Goal: Task Accomplishment & Management: Manage account settings

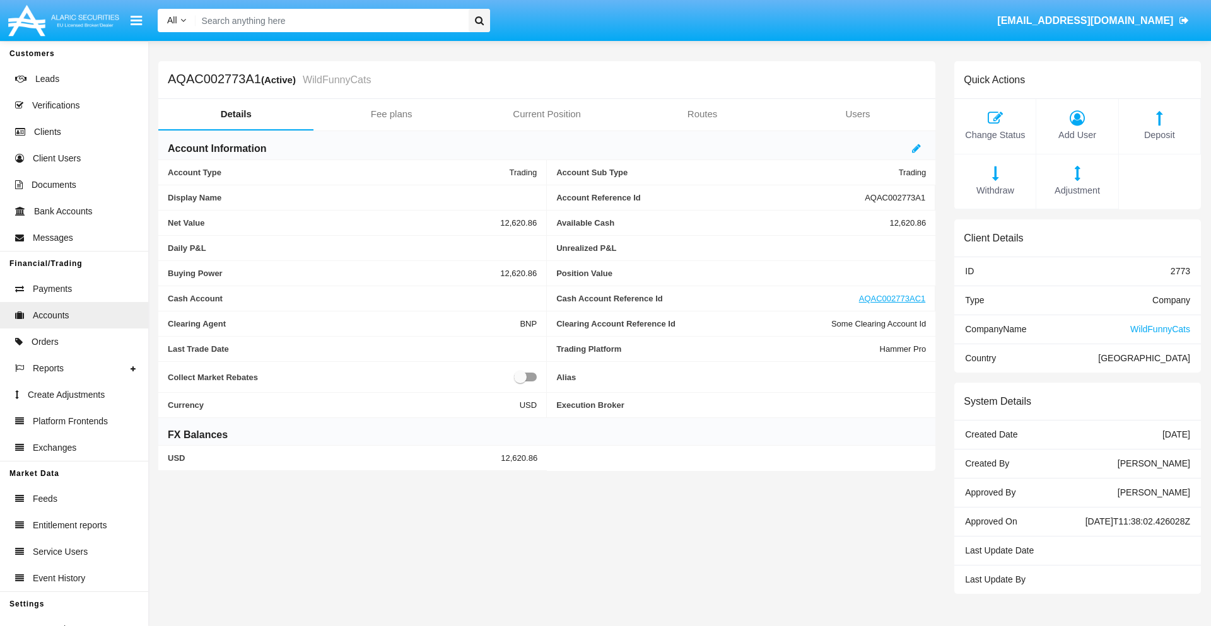
click at [1159, 135] on span "Deposit" at bounding box center [1159, 136] width 69 height 14
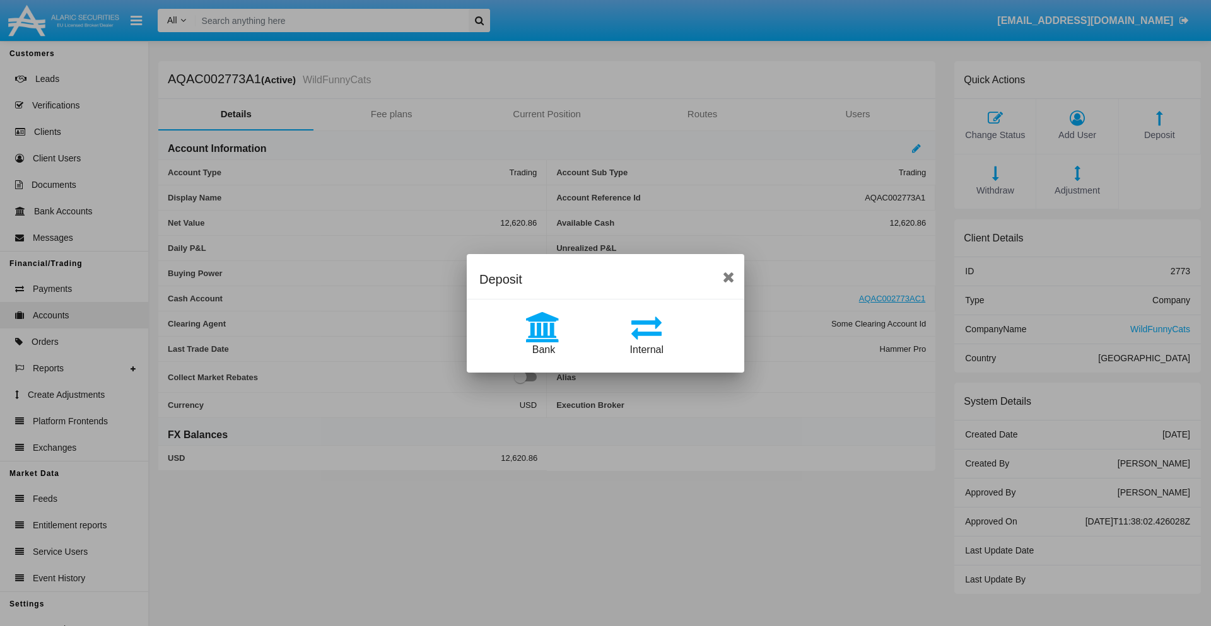
click at [646, 349] on span "Internal" at bounding box center [646, 349] width 33 height 11
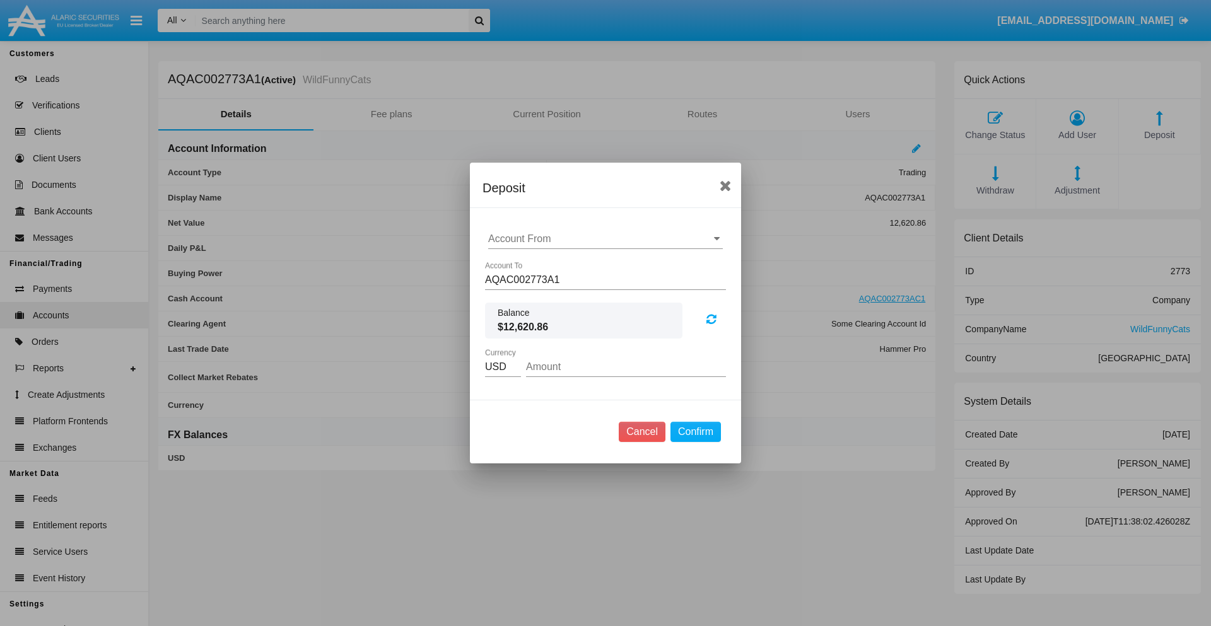
click at [605, 239] on input "Account From" at bounding box center [605, 238] width 235 height 11
click at [542, 294] on span "AQAC002773AC1" at bounding box center [542, 294] width 82 height 11
type input "AQAC002773AC1"
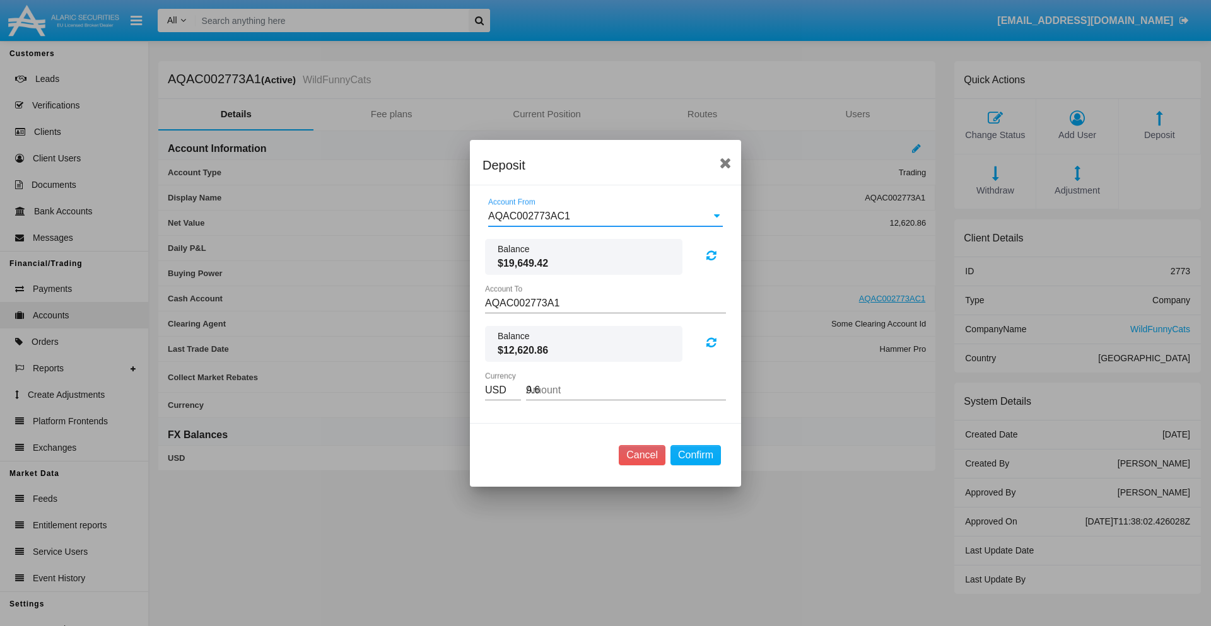
type input "9.67"
click at [695, 455] on button "Confirm" at bounding box center [695, 455] width 50 height 20
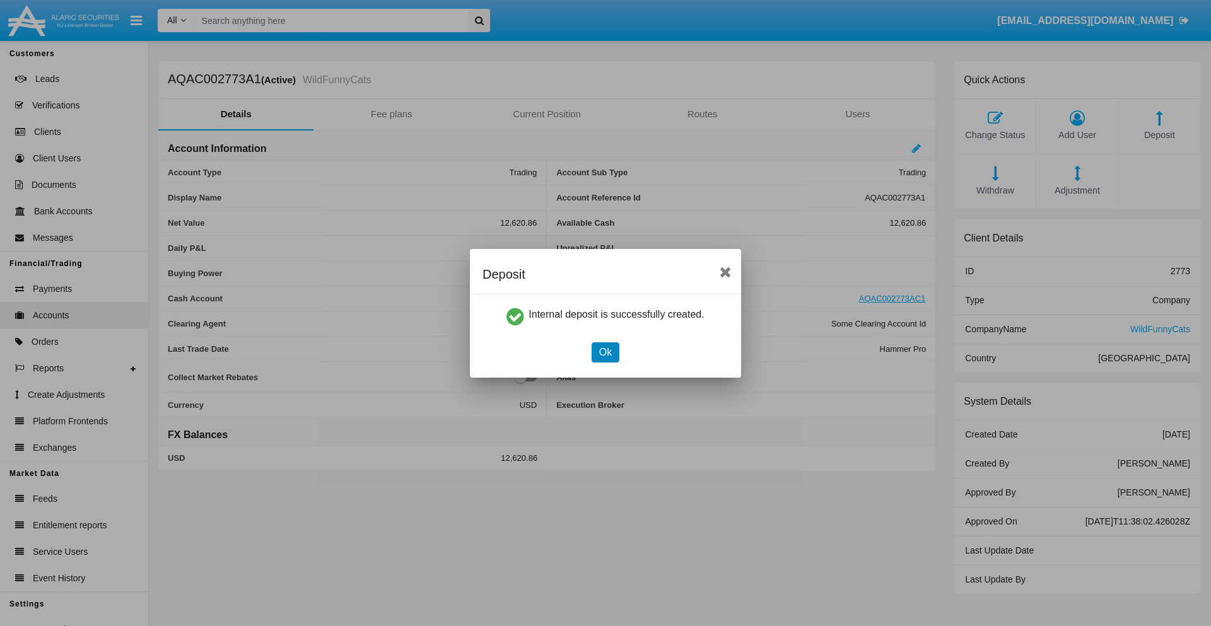
click at [605, 352] on button "Ok" at bounding box center [605, 352] width 28 height 20
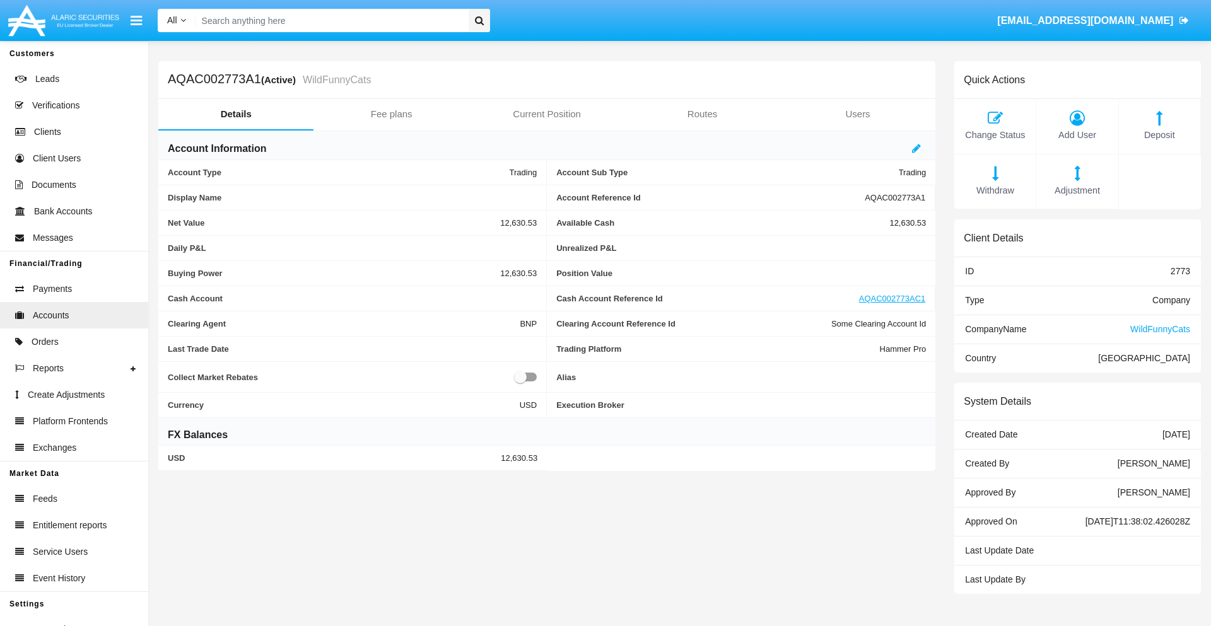
click at [994, 190] on span "Withdraw" at bounding box center [994, 191] width 69 height 14
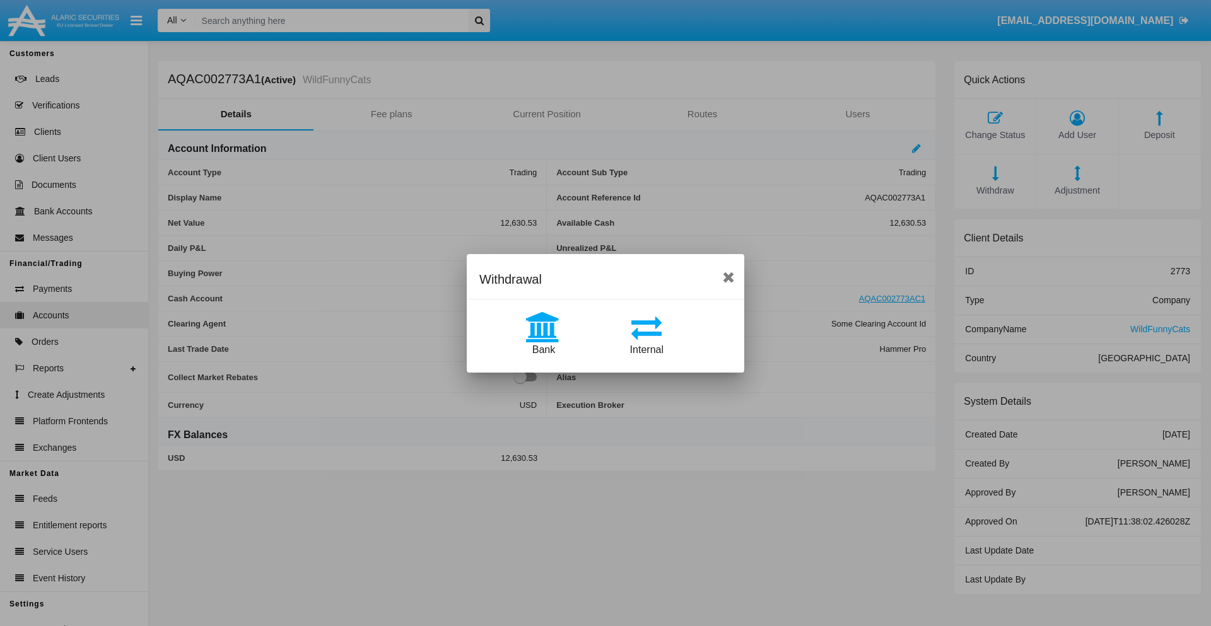
click at [646, 349] on span "Internal" at bounding box center [646, 349] width 33 height 11
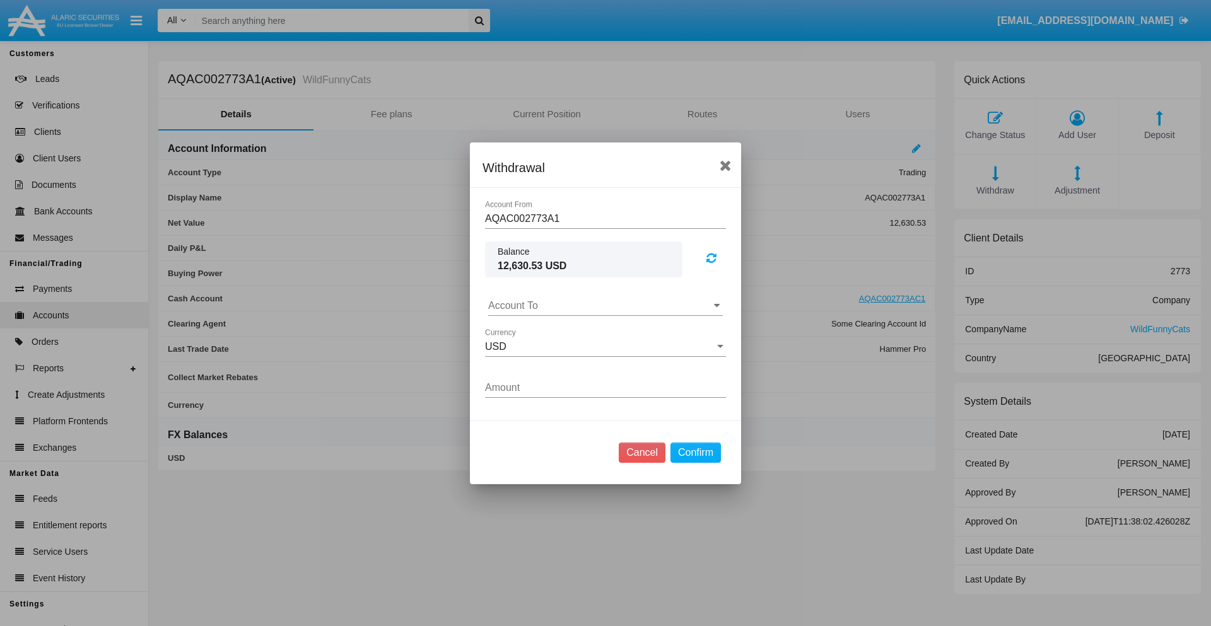
click at [605, 305] on input "Account To" at bounding box center [605, 305] width 235 height 11
click at [542, 361] on span "AQAC002773AC1" at bounding box center [542, 361] width 82 height 11
type input "AQAC002773AC1"
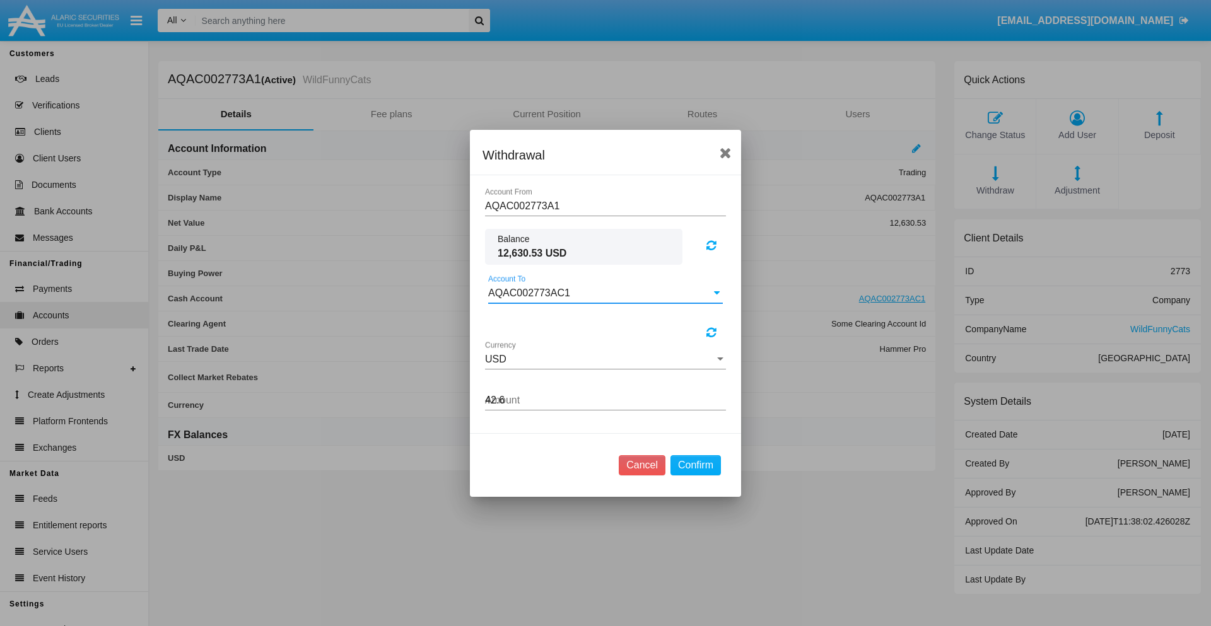
type input "42.69"
click at [695, 475] on button "Confirm" at bounding box center [695, 465] width 50 height 20
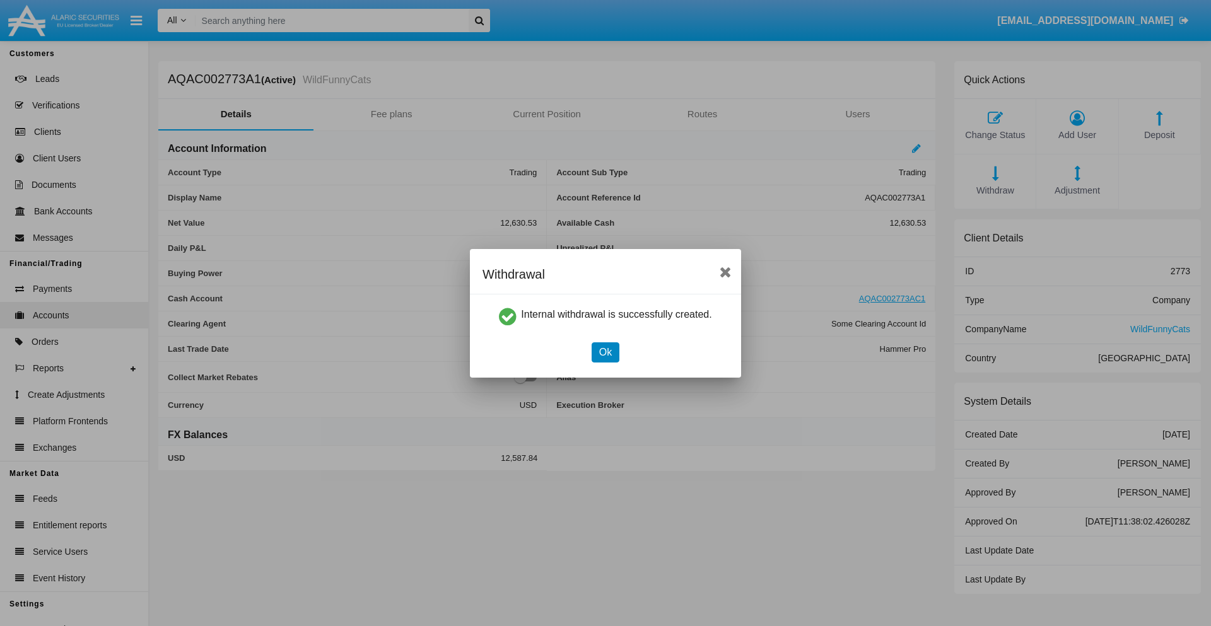
click at [605, 352] on button "Ok" at bounding box center [605, 352] width 28 height 20
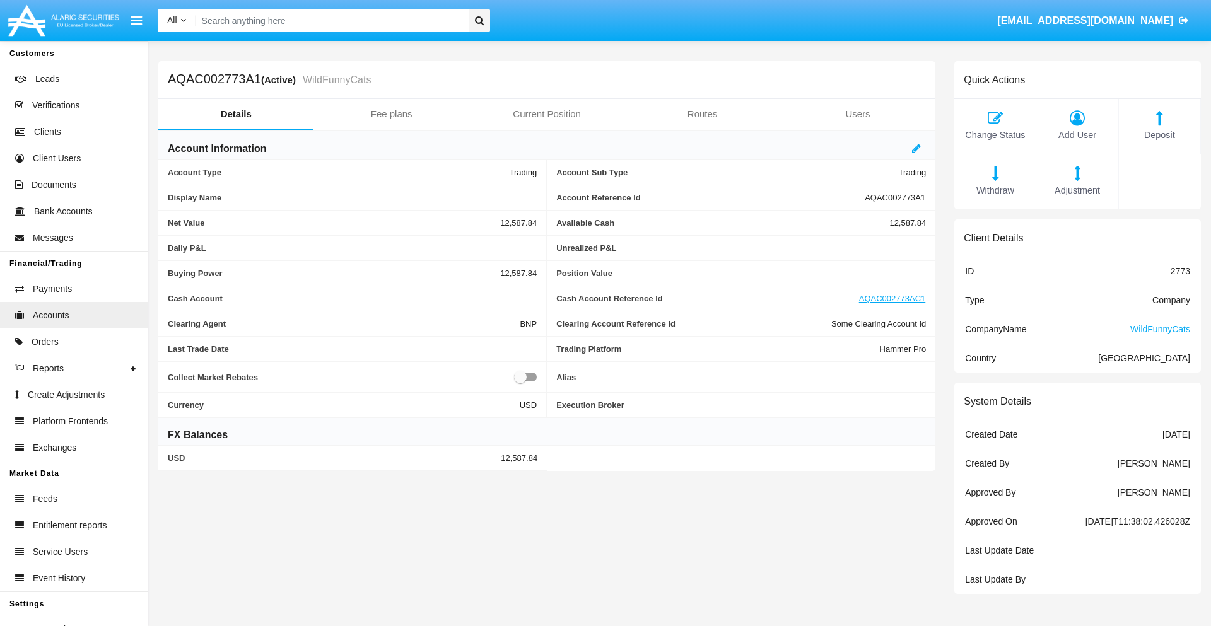
click at [994, 190] on span "Withdraw" at bounding box center [994, 191] width 69 height 14
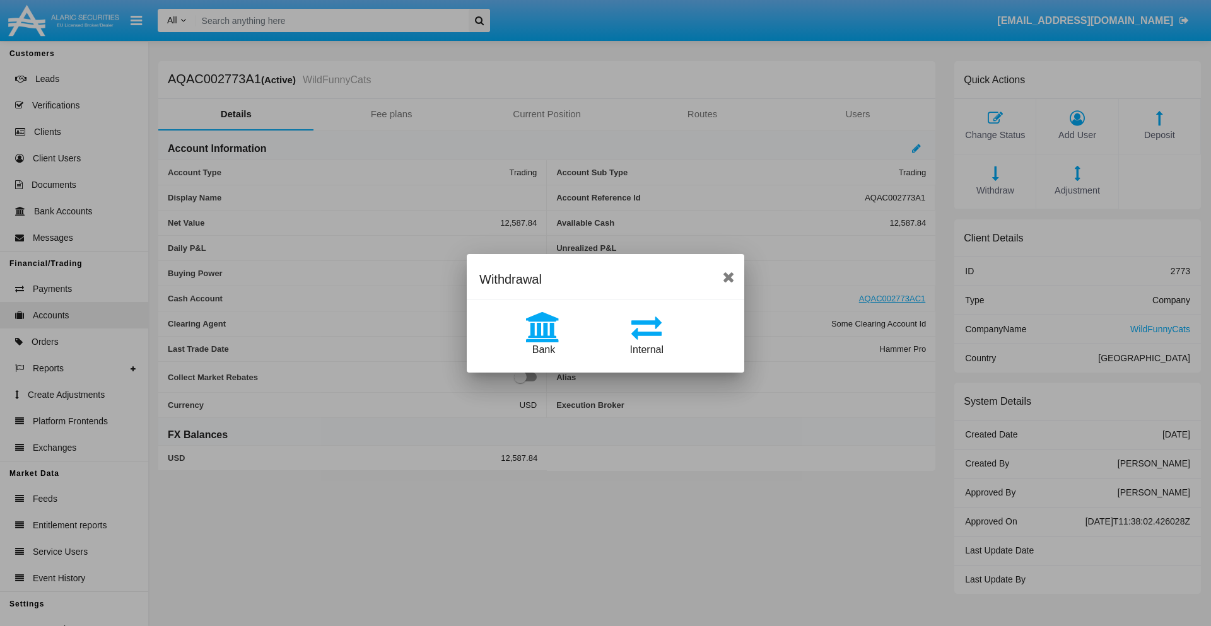
click at [543, 349] on span "Bank" at bounding box center [543, 349] width 23 height 11
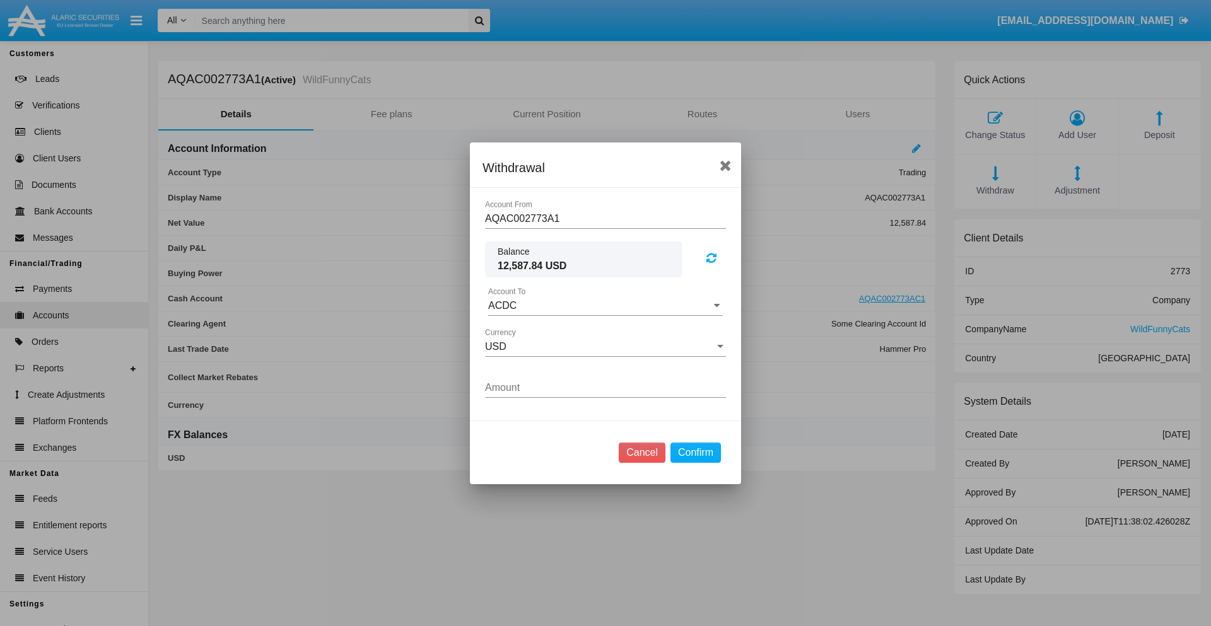
click at [605, 305] on input "ACDC" at bounding box center [605, 305] width 235 height 11
click at [515, 330] on span "ACDC" at bounding box center [515, 330] width 28 height 11
type input "ACDC"
type input "7.46"
click at [695, 452] on button "Confirm" at bounding box center [695, 453] width 50 height 20
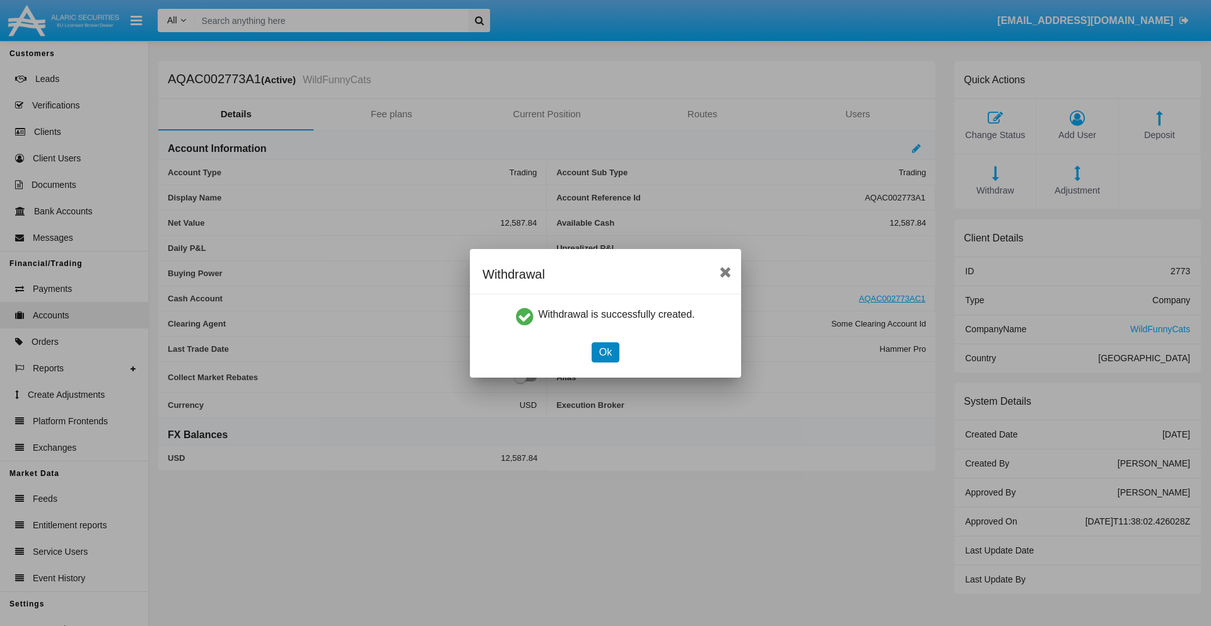
click at [605, 352] on button "Ok" at bounding box center [605, 352] width 28 height 20
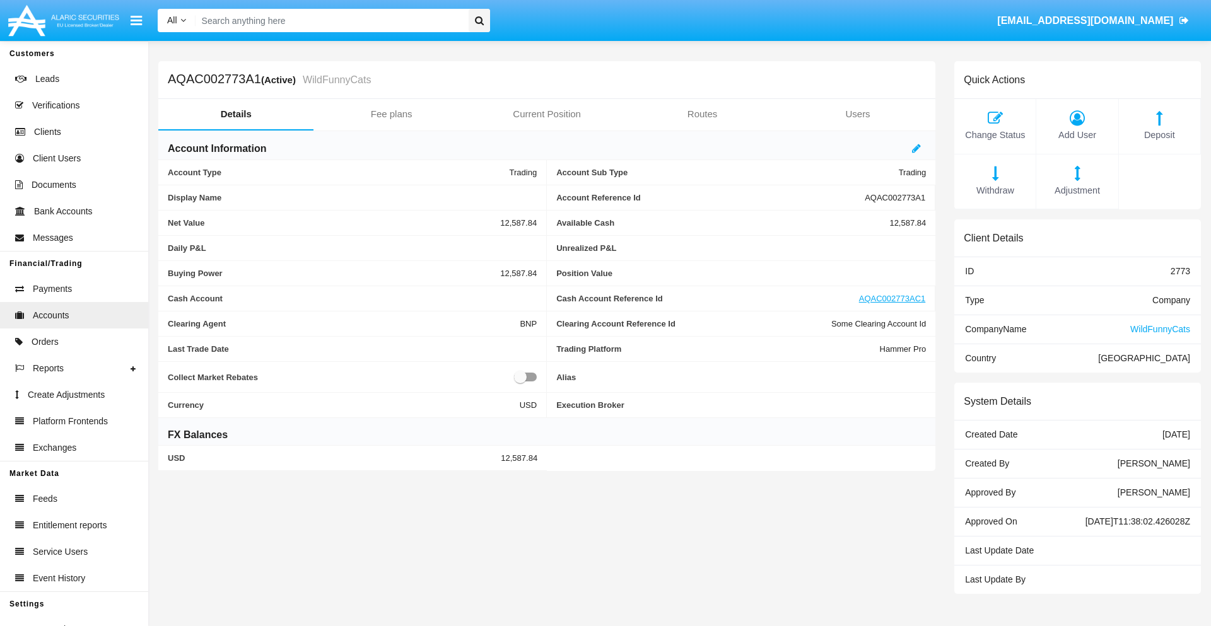
click at [1077, 190] on span "Adjustment" at bounding box center [1076, 191] width 69 height 14
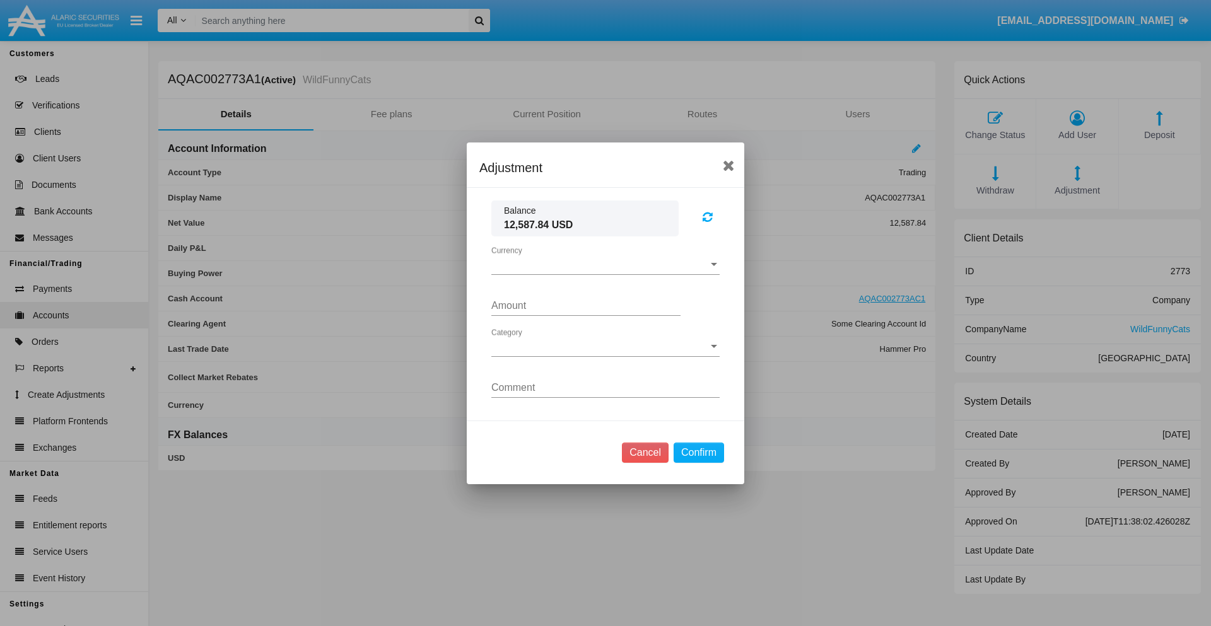
click at [605, 264] on span "Currency" at bounding box center [599, 264] width 217 height 11
click at [605, 274] on span "USD" at bounding box center [605, 274] width 228 height 30
click at [605, 346] on span "Category" at bounding box center [599, 346] width 217 height 11
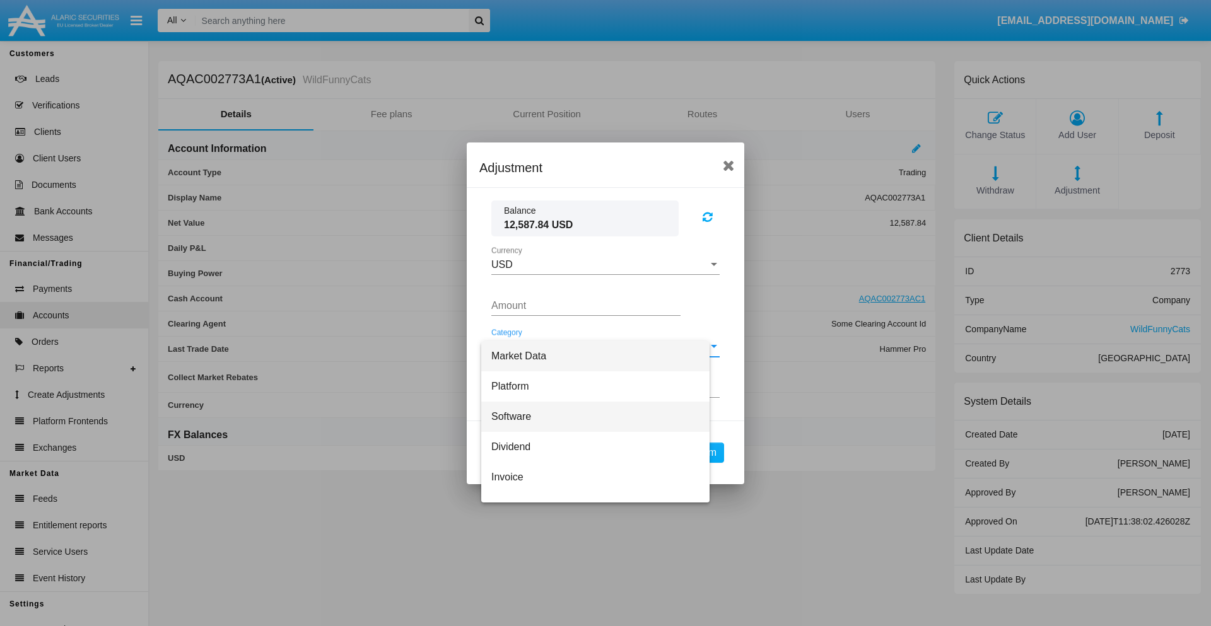
click at [600, 416] on span "Software" at bounding box center [595, 417] width 208 height 30
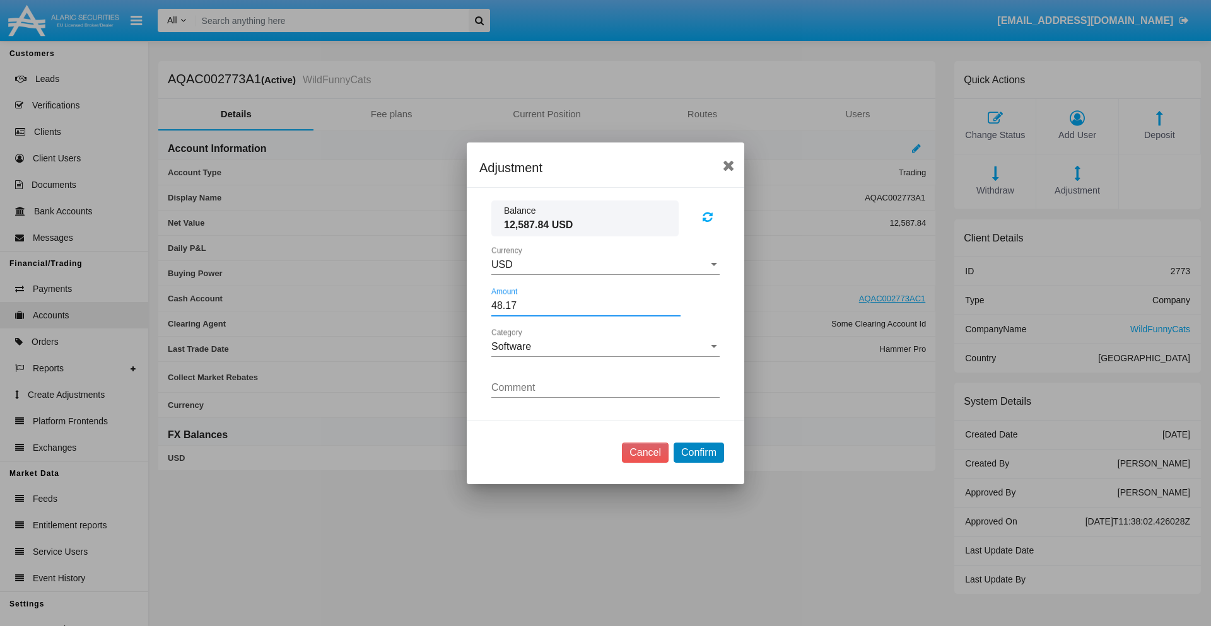
click at [698, 452] on button "Confirm" at bounding box center [698, 453] width 50 height 20
type input "48.1700"
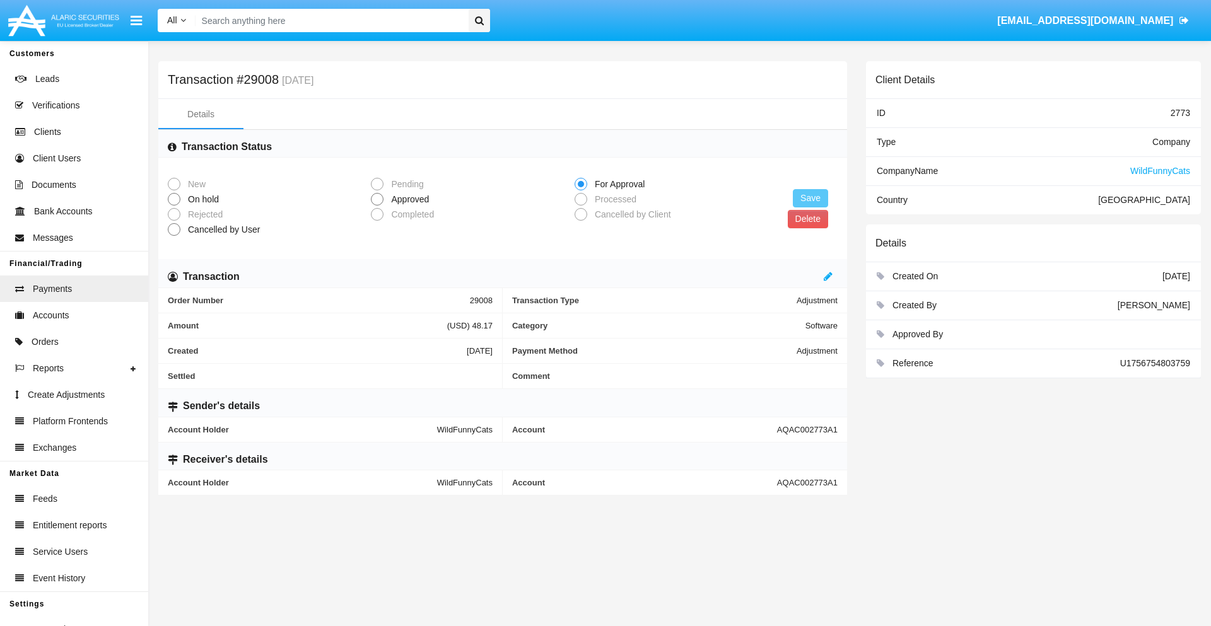
click at [407, 199] on span "Approved" at bounding box center [407, 199] width 49 height 13
click at [377, 206] on input "Approved" at bounding box center [376, 206] width 1 height 1
radio input "true"
click at [810, 198] on button "Save" at bounding box center [810, 198] width 35 height 18
click at [807, 219] on button "Delete" at bounding box center [807, 219] width 40 height 18
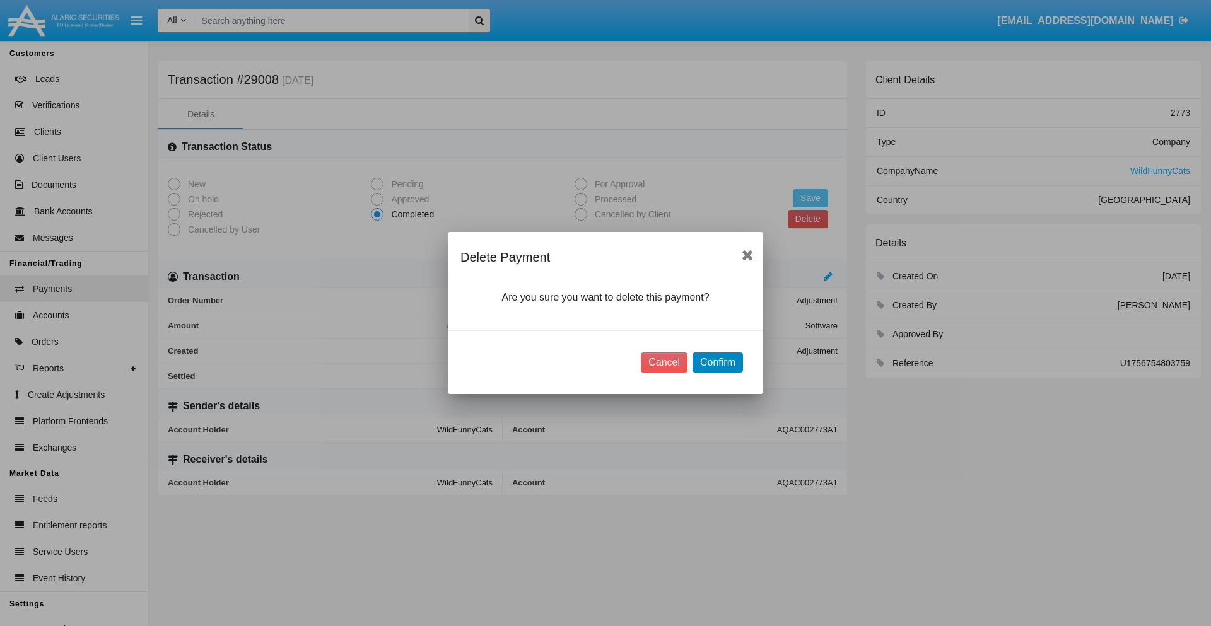
click at [717, 363] on button "Confirm" at bounding box center [717, 362] width 50 height 20
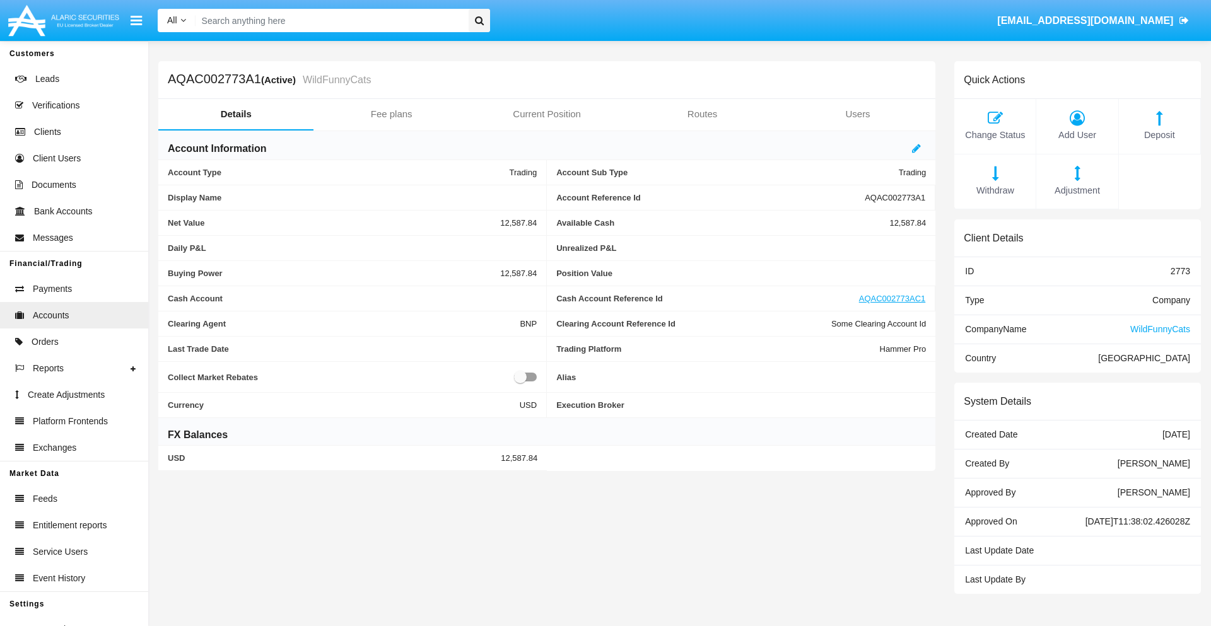
click at [1159, 135] on span "Deposit" at bounding box center [1159, 136] width 69 height 14
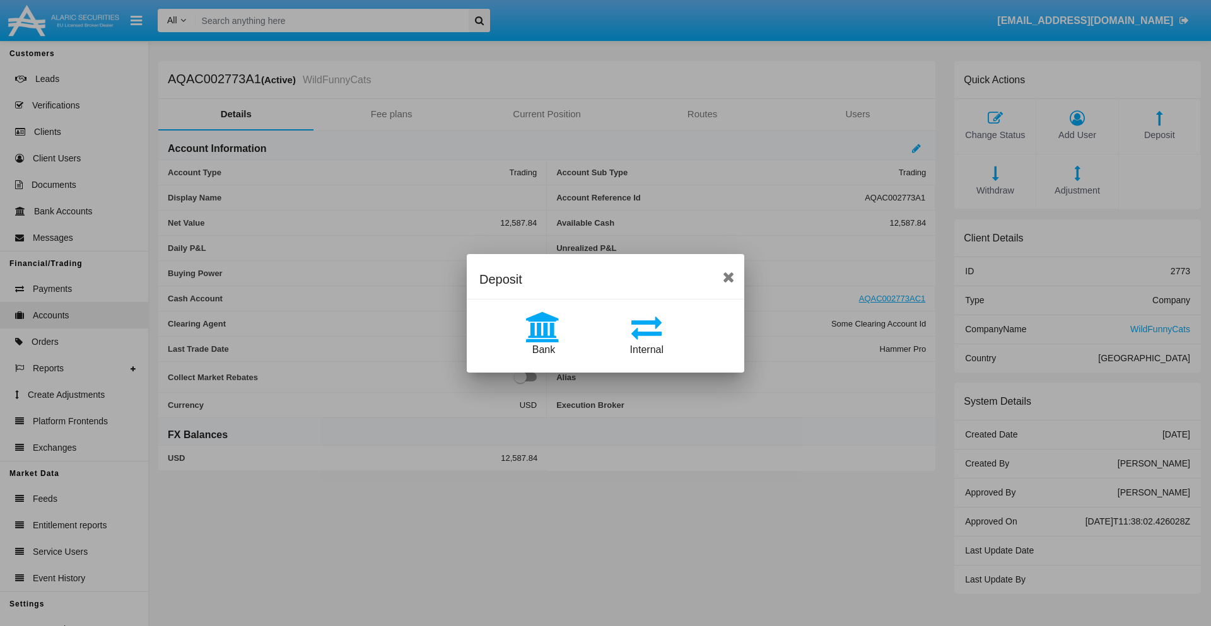
click at [543, 349] on span "Bank" at bounding box center [543, 349] width 23 height 11
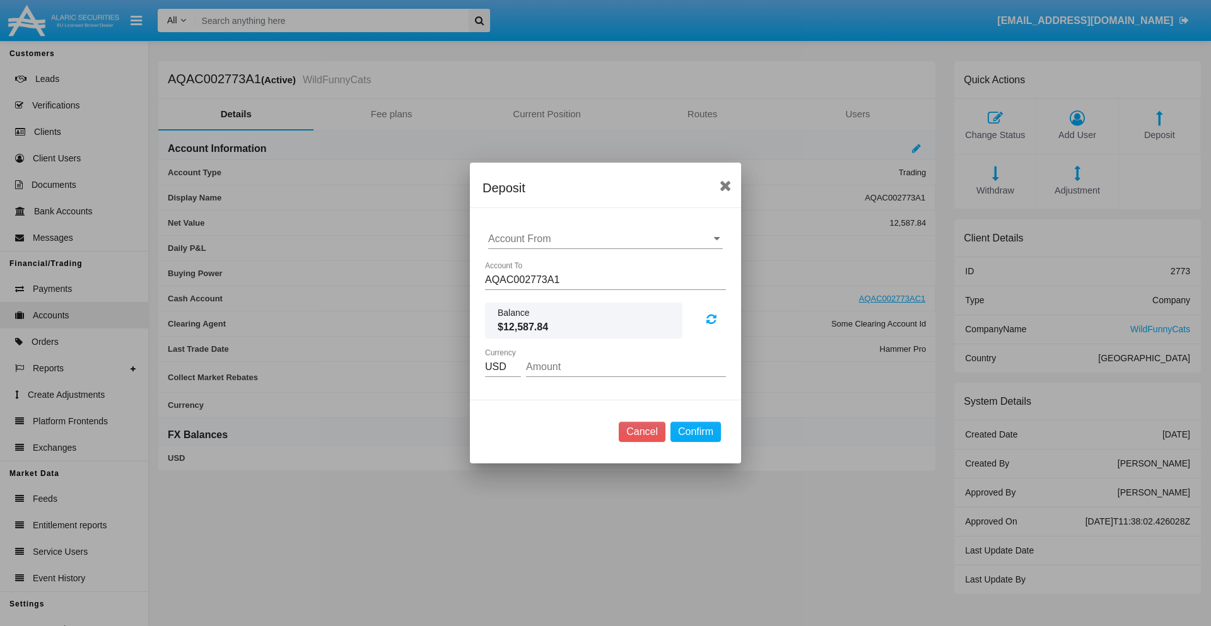
click at [605, 239] on input "Account From" at bounding box center [605, 238] width 235 height 11
click at [515, 264] on span "ACDC" at bounding box center [515, 263] width 28 height 11
type input "ACDC"
type input "17.93"
click at [695, 432] on button "Confirm" at bounding box center [695, 432] width 50 height 20
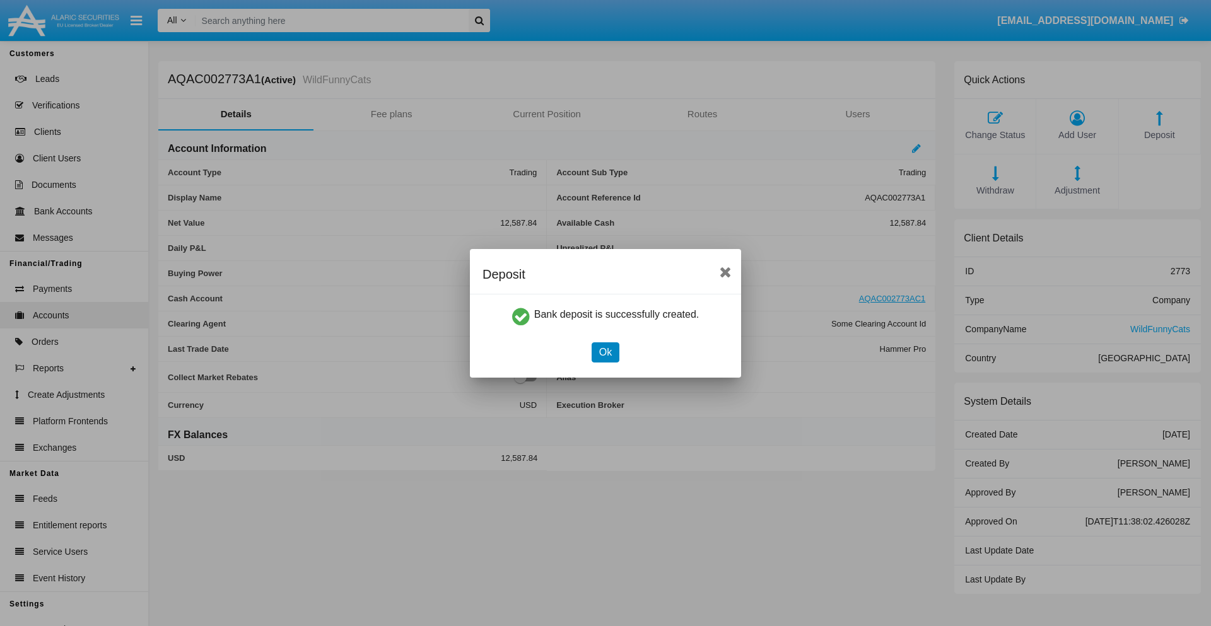
click at [605, 352] on button "Ok" at bounding box center [605, 352] width 28 height 20
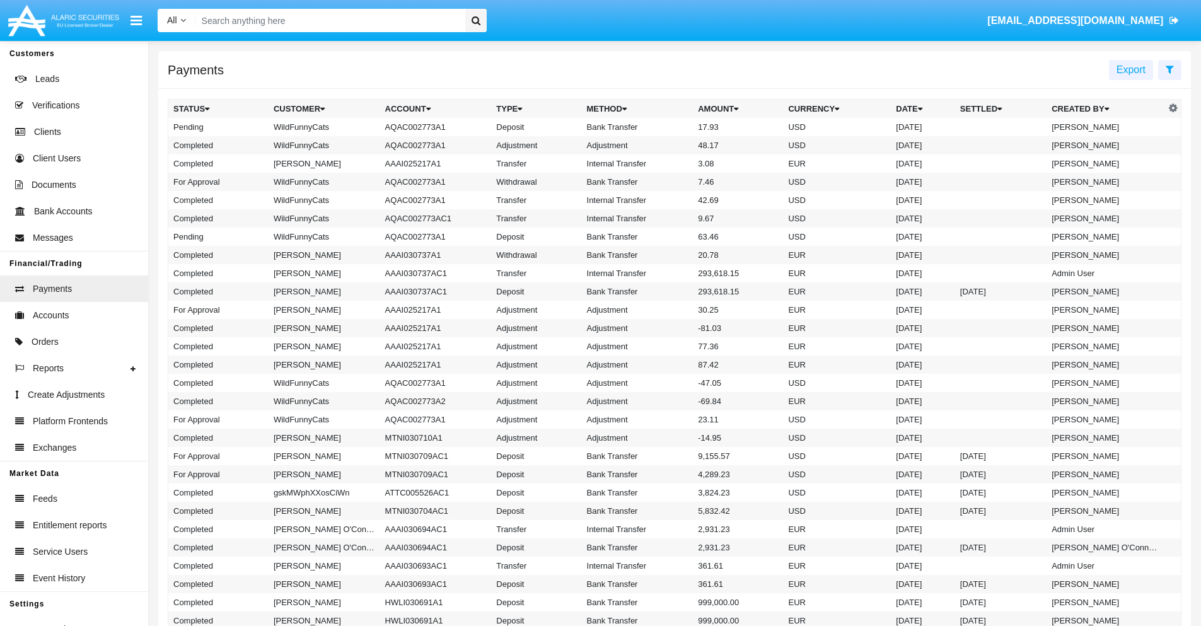
click at [675, 127] on td "Bank Transfer" at bounding box center [638, 127] width 112 height 18
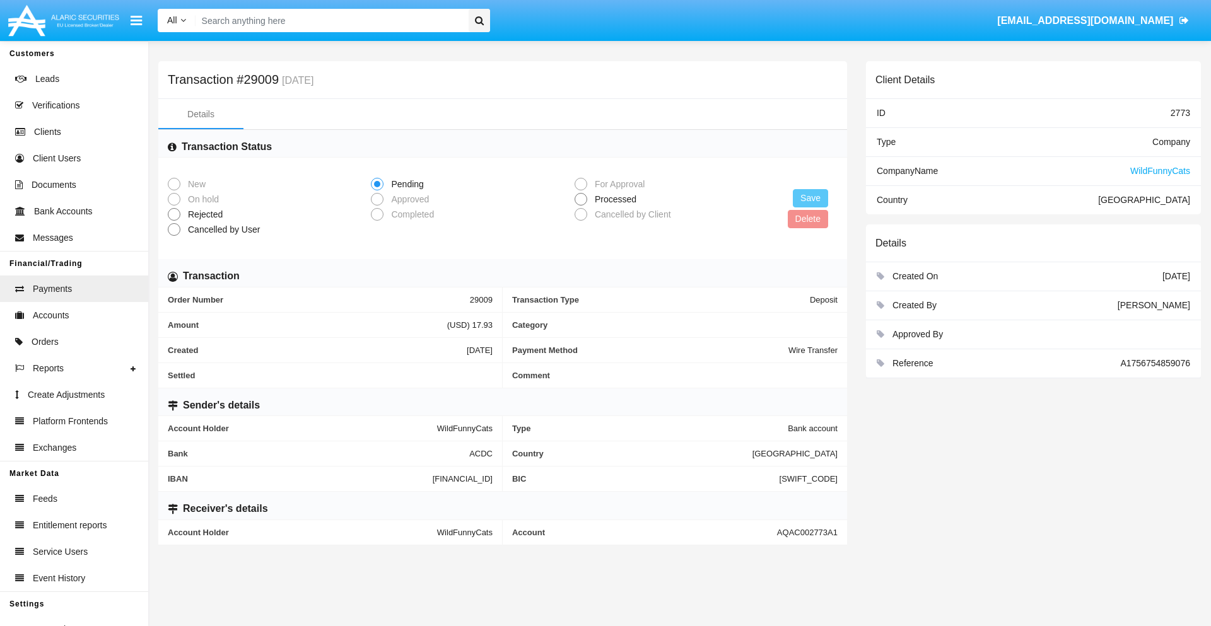
click at [613, 199] on span "Processed" at bounding box center [613, 199] width 52 height 13
click at [581, 206] on input "Processed" at bounding box center [580, 206] width 1 height 1
radio input "true"
click at [810, 198] on button "Save" at bounding box center [810, 198] width 35 height 18
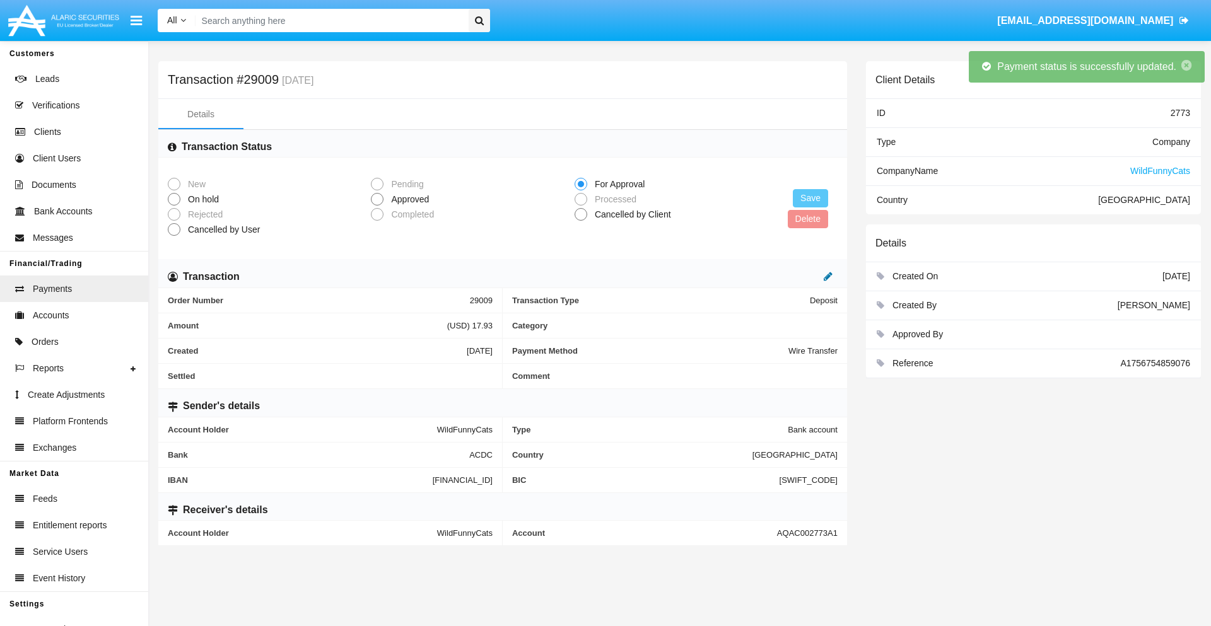
click at [828, 276] on icon at bounding box center [827, 276] width 9 height 10
type input "14.06"
click at [815, 276] on icon at bounding box center [814, 276] width 9 height 10
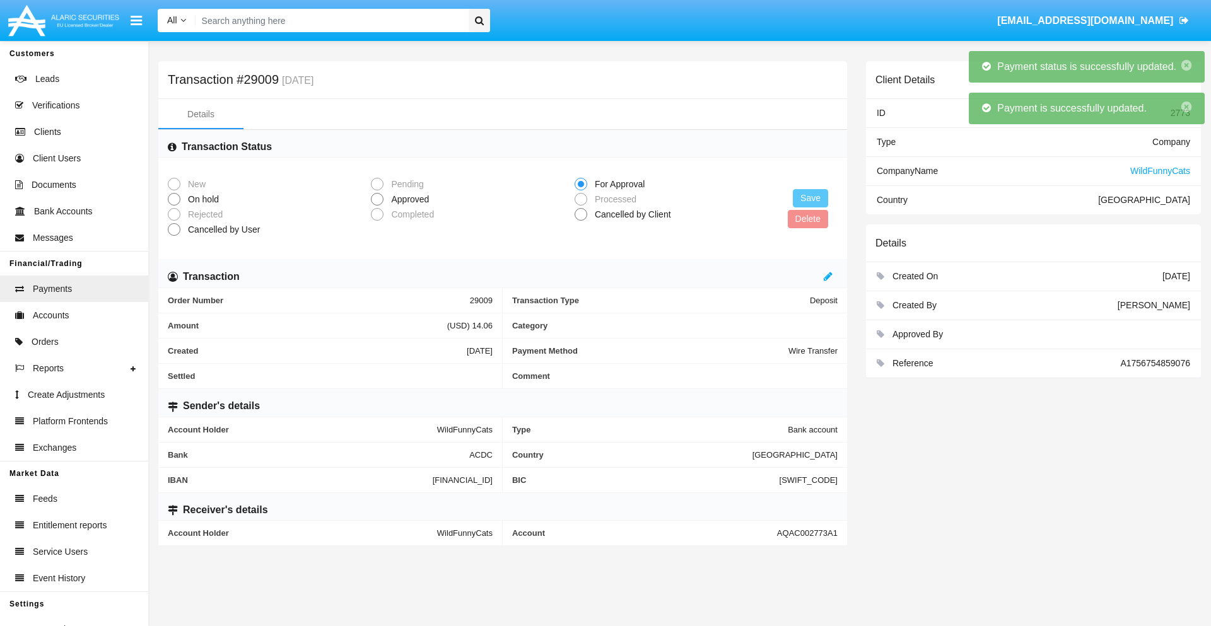
click at [407, 199] on span "Approved" at bounding box center [407, 199] width 49 height 13
click at [377, 206] on input "Approved" at bounding box center [376, 206] width 1 height 1
radio input "true"
click at [810, 198] on button "Save" at bounding box center [810, 198] width 35 height 18
